Goal: Task Accomplishment & Management: Use online tool/utility

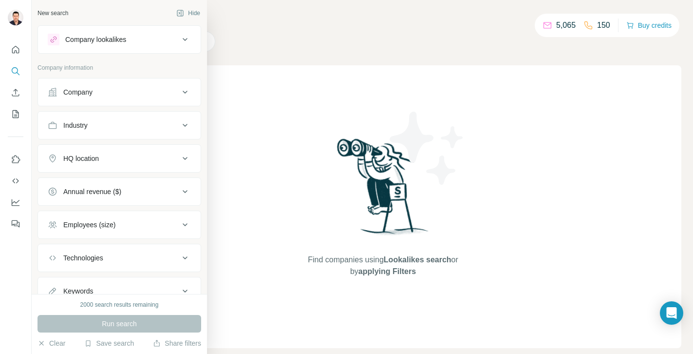
click at [68, 95] on div "Company" at bounding box center [77, 92] width 29 height 10
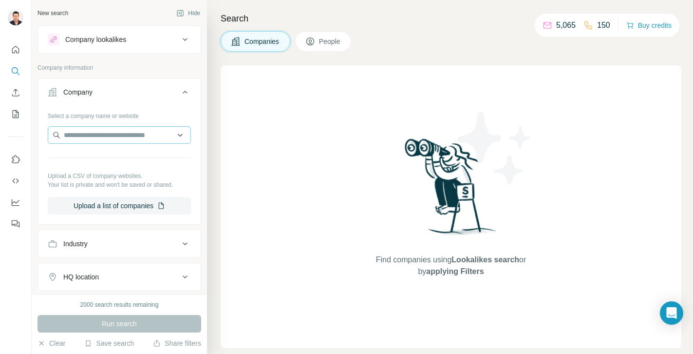
click at [130, 140] on div at bounding box center [119, 135] width 143 height 19
click at [130, 139] on input "text" at bounding box center [119, 135] width 143 height 18
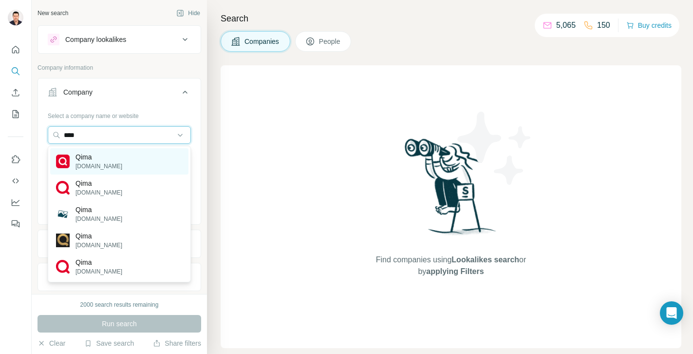
type input "****"
click at [87, 160] on p "Qima" at bounding box center [98, 157] width 47 height 10
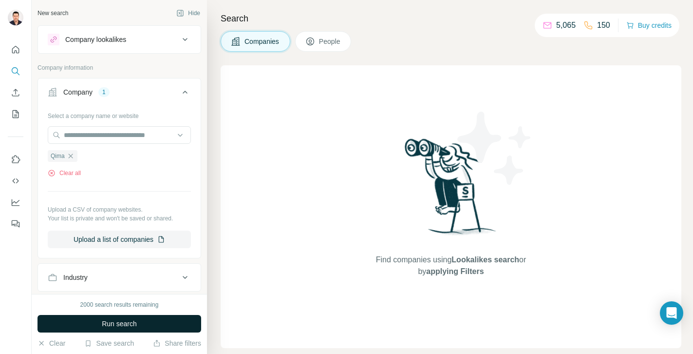
click at [104, 325] on span "Run search" at bounding box center [119, 323] width 35 height 10
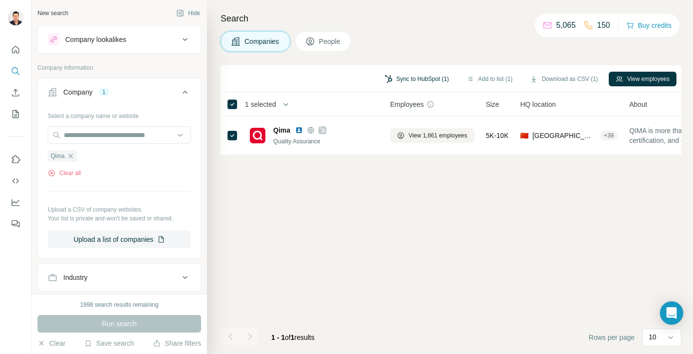
click at [434, 79] on button "Sync to HubSpot (1)" at bounding box center [417, 79] width 78 height 15
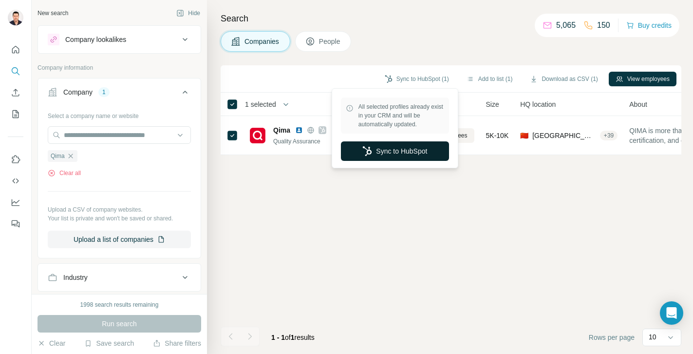
click at [384, 153] on button "Sync to HubSpot" at bounding box center [395, 150] width 108 height 19
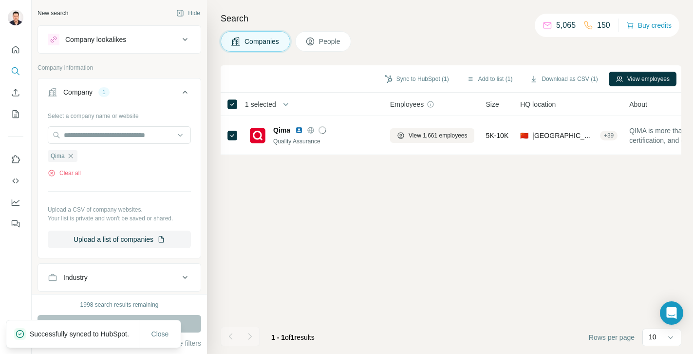
click at [323, 35] on button "People" at bounding box center [323, 41] width 56 height 20
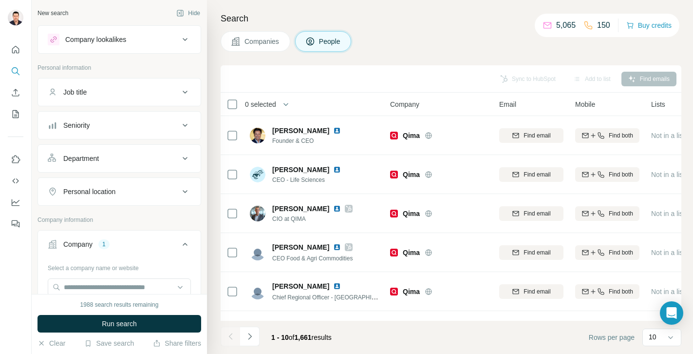
click at [278, 78] on div "Sync to HubSpot Add to list Find emails" at bounding box center [450, 78] width 451 height 17
click at [501, 79] on div "Sync to HubSpot Add to list Find emails" at bounding box center [450, 78] width 451 height 17
click at [454, 55] on div "Search Companies People Sync to HubSpot Add to list Find emails 0 selected Peop…" at bounding box center [450, 177] width 486 height 354
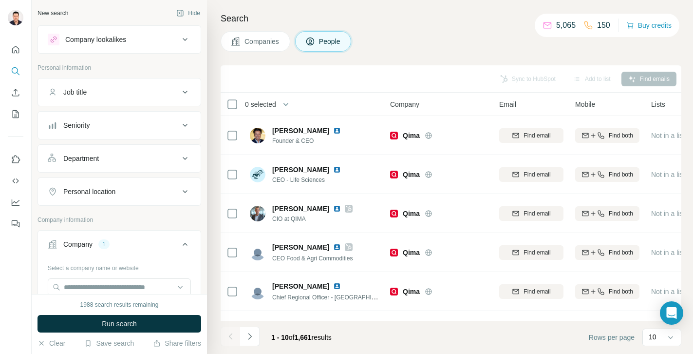
click at [535, 79] on div "Sync to HubSpot Add to list Find emails" at bounding box center [450, 78] width 451 height 17
click at [600, 73] on div "Add to list" at bounding box center [591, 79] width 51 height 15
click at [535, 56] on div "Search Companies People Sync to HubSpot Add to list Find emails 0 selected Peop…" at bounding box center [450, 177] width 486 height 354
click at [112, 284] on input "text" at bounding box center [119, 287] width 143 height 18
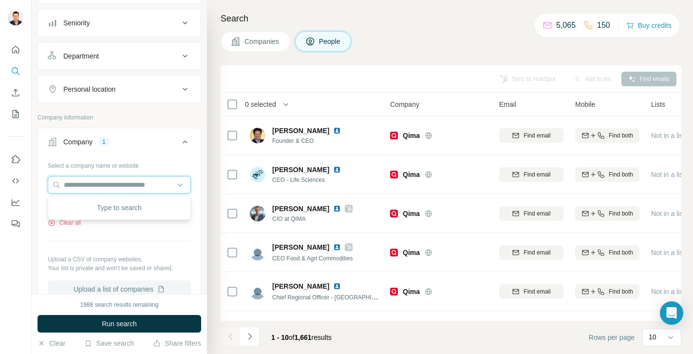
scroll to position [100, 0]
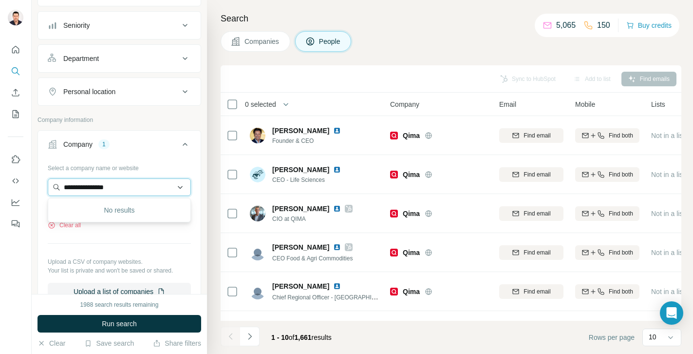
drag, startPoint x: 82, startPoint y: 187, endPoint x: 161, endPoint y: 187, distance: 78.4
click at [161, 187] on input "**********" at bounding box center [119, 187] width 143 height 18
type input "****"
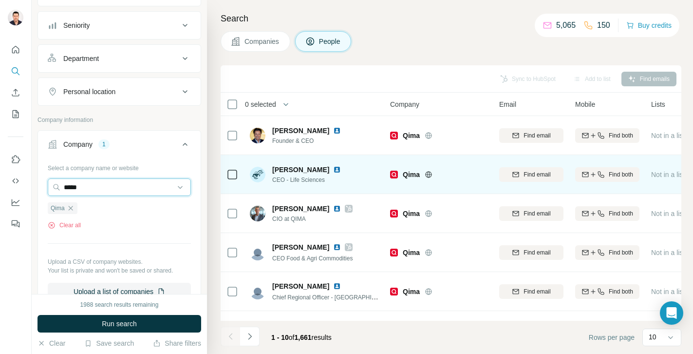
scroll to position [0, 0]
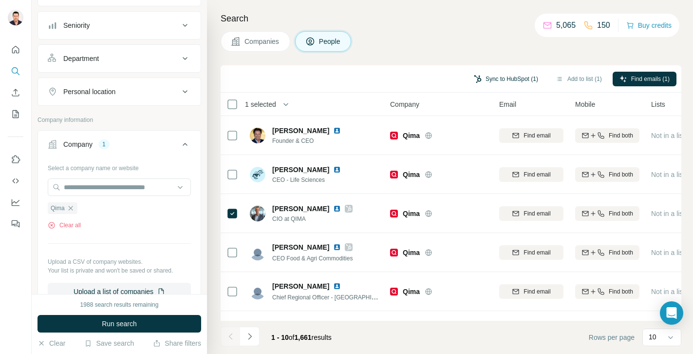
click at [499, 77] on button "Sync to HubSpot (1)" at bounding box center [506, 79] width 78 height 15
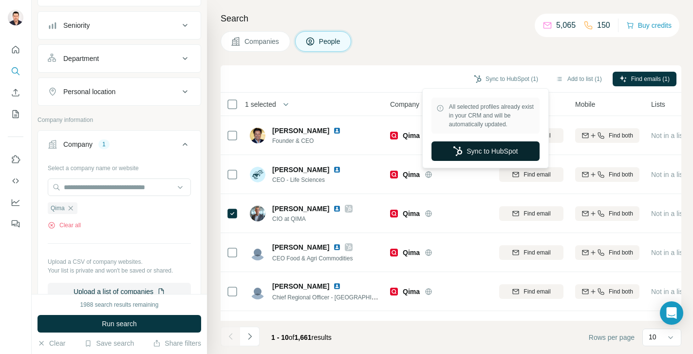
click at [469, 147] on button "Sync to HubSpot" at bounding box center [485, 150] width 108 height 19
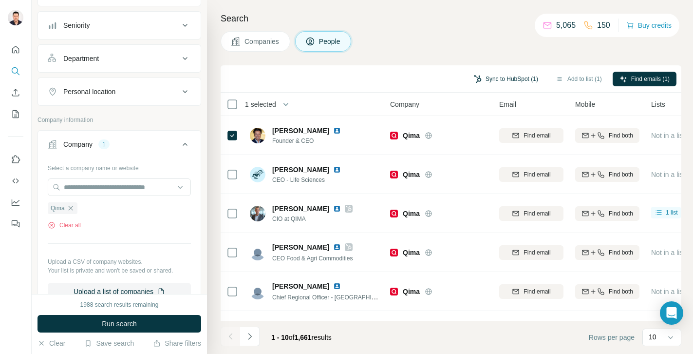
click at [516, 75] on button "Sync to HubSpot (1)" at bounding box center [506, 79] width 78 height 15
